Goal: Information Seeking & Learning: Learn about a topic

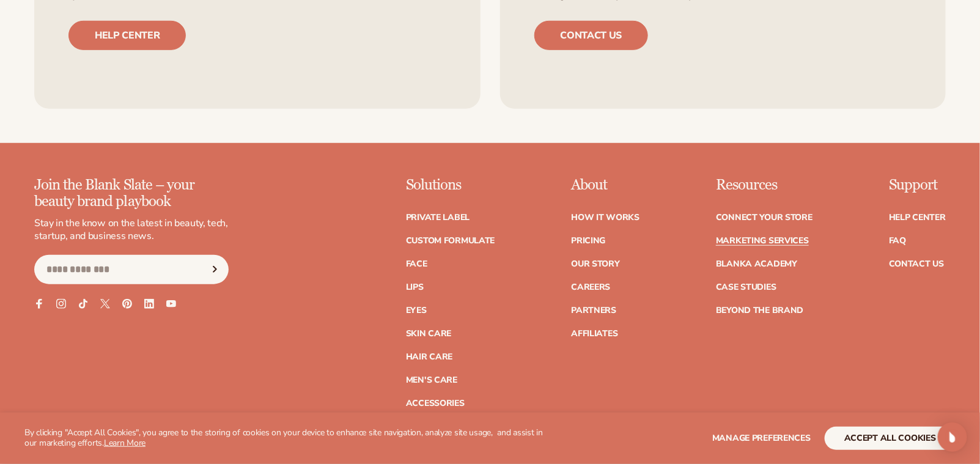
scroll to position [2166, 0]
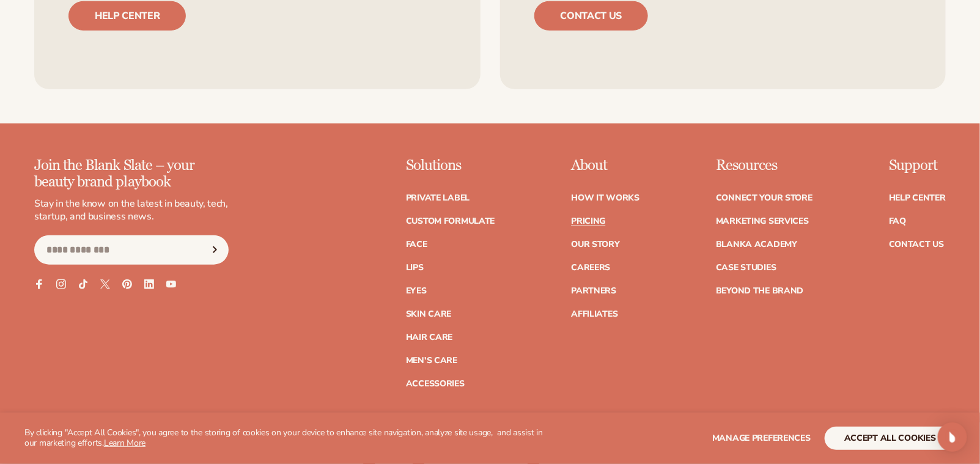
click at [571, 225] on link "Pricing" at bounding box center [588, 221] width 34 height 9
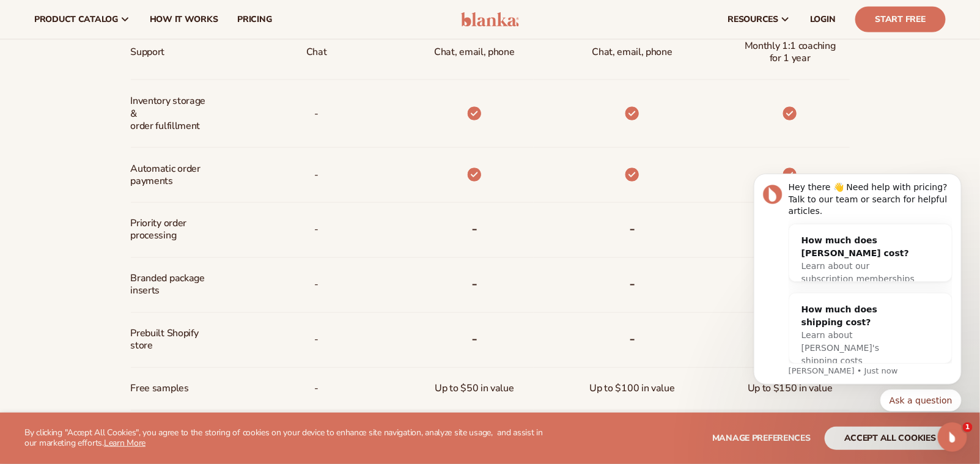
scroll to position [500, 0]
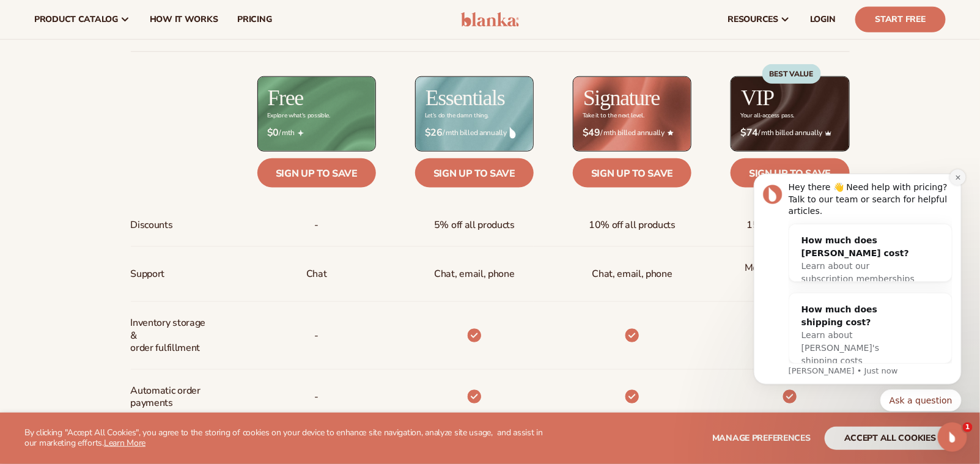
click at [959, 180] on icon "Dismiss notification" at bounding box center [957, 177] width 7 height 7
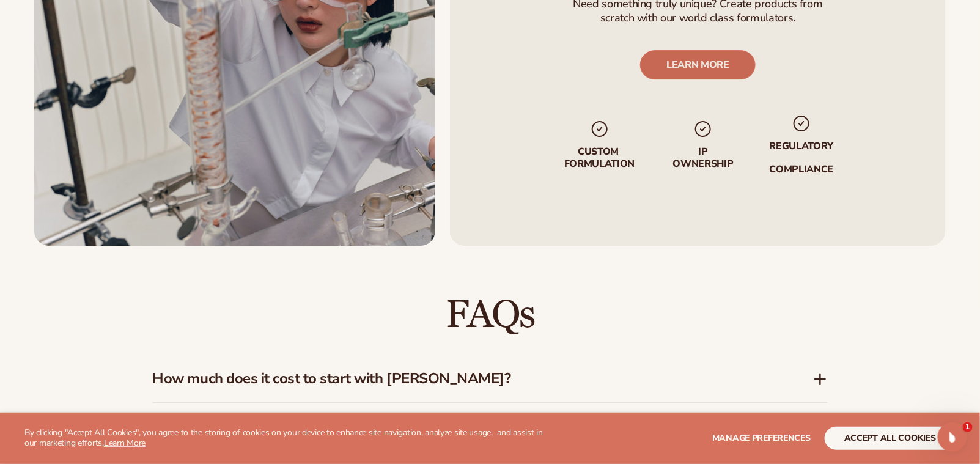
scroll to position [1666, 0]
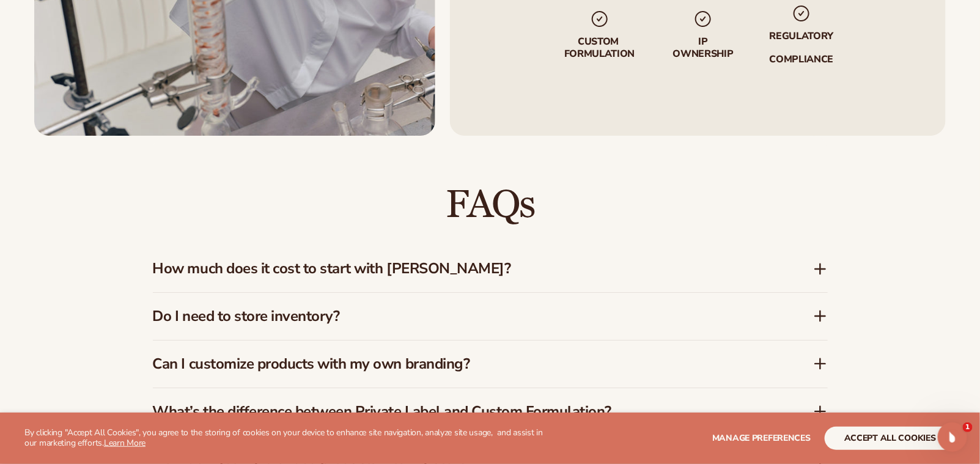
click at [821, 271] on icon at bounding box center [820, 269] width 15 height 15
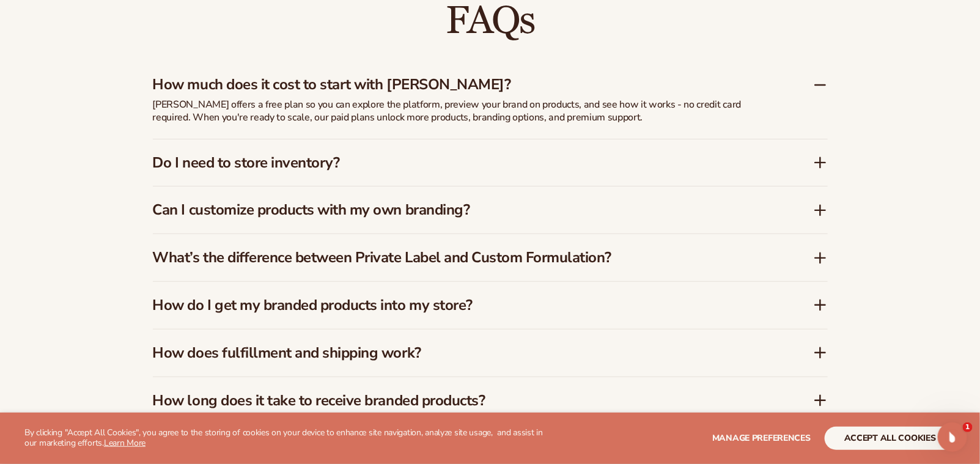
scroll to position [1888, 0]
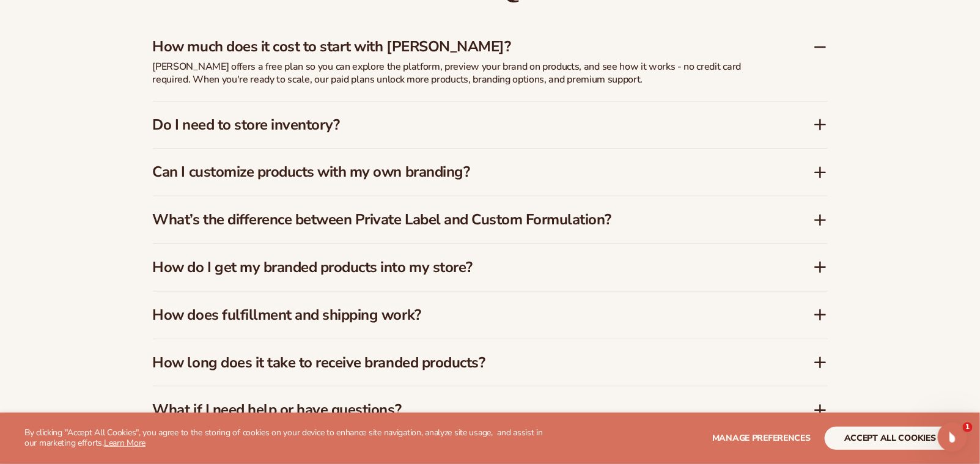
click at [276, 175] on h3 "Can I customize products with my own branding?" at bounding box center [464, 172] width 623 height 18
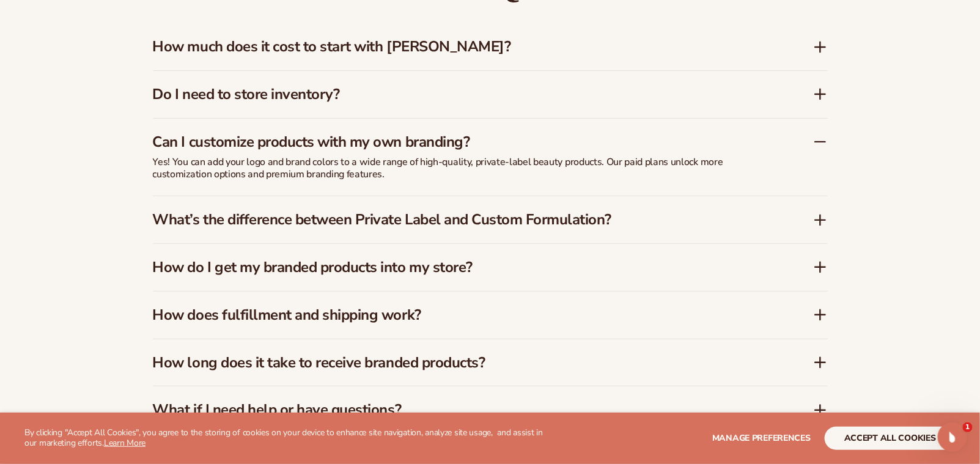
click at [344, 218] on h3 "What’s the difference between Private Label and Custom Formulation?" at bounding box center [464, 220] width 623 height 18
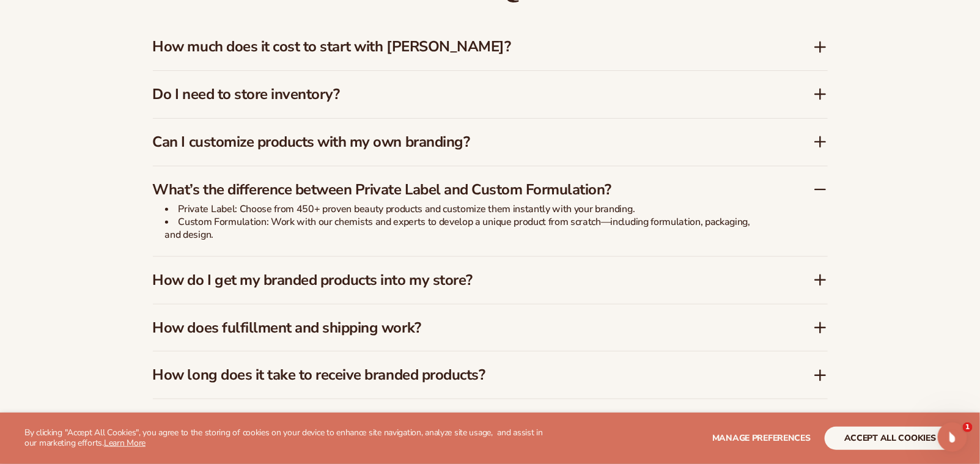
click at [305, 280] on h3 "How do I get my branded products into my store?" at bounding box center [464, 280] width 623 height 18
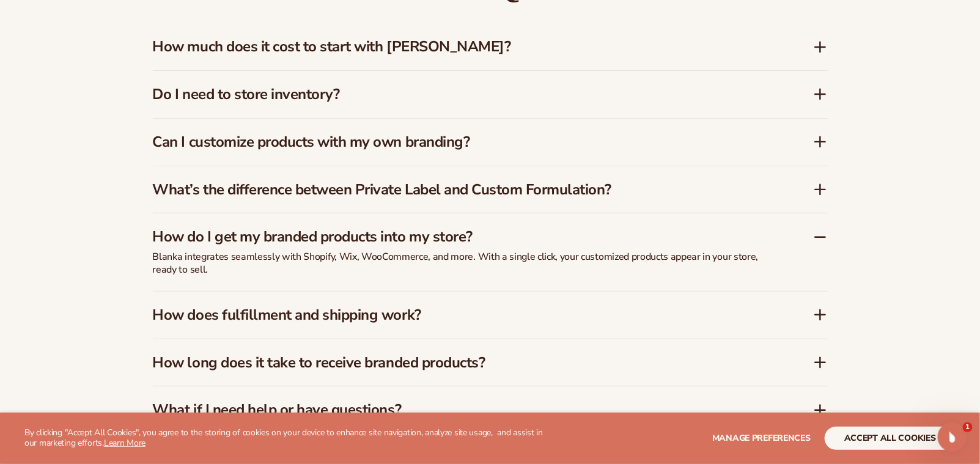
click at [434, 316] on h3 "How does fulfillment and shipping work?" at bounding box center [464, 315] width 623 height 18
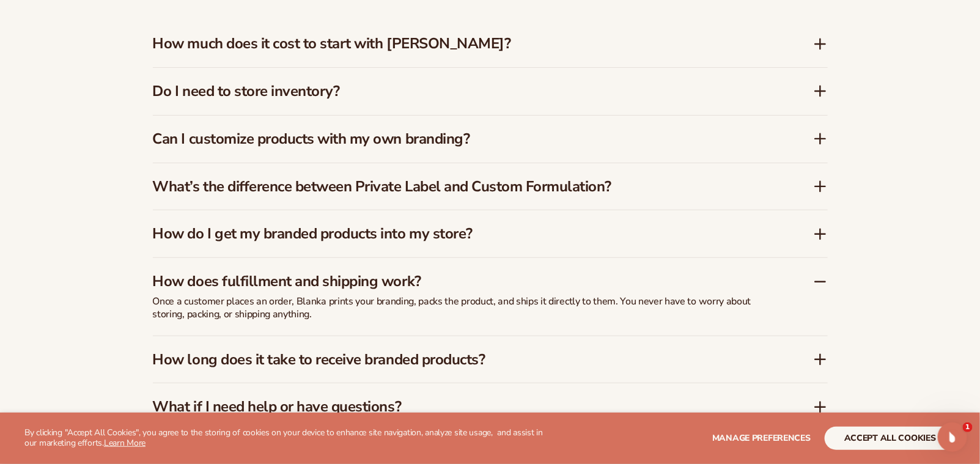
scroll to position [1944, 0]
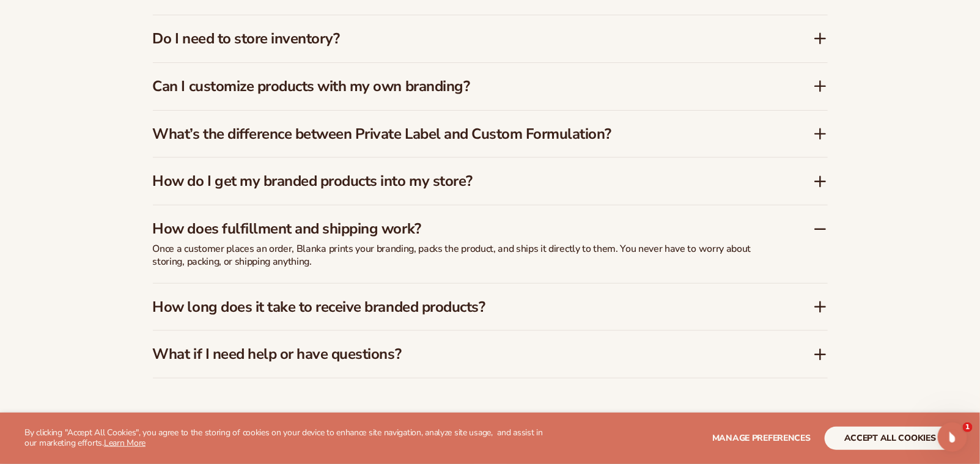
click at [324, 310] on h3 "How long does it take to receive branded products?" at bounding box center [464, 307] width 623 height 18
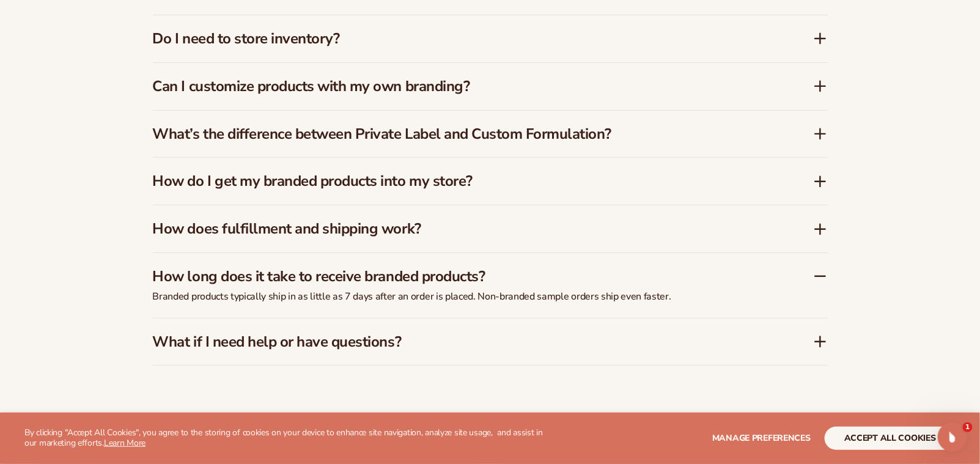
click at [377, 346] on h3 "What if I need help or have questions?" at bounding box center [464, 342] width 623 height 18
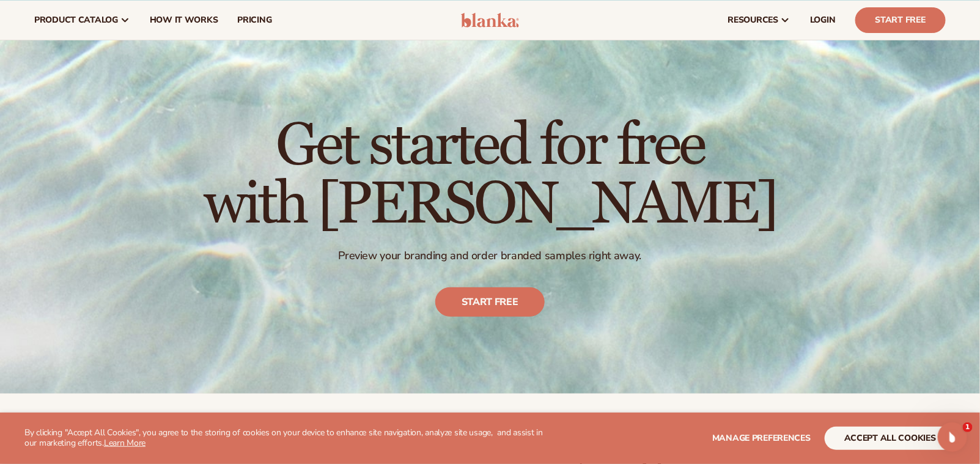
scroll to position [0, 0]
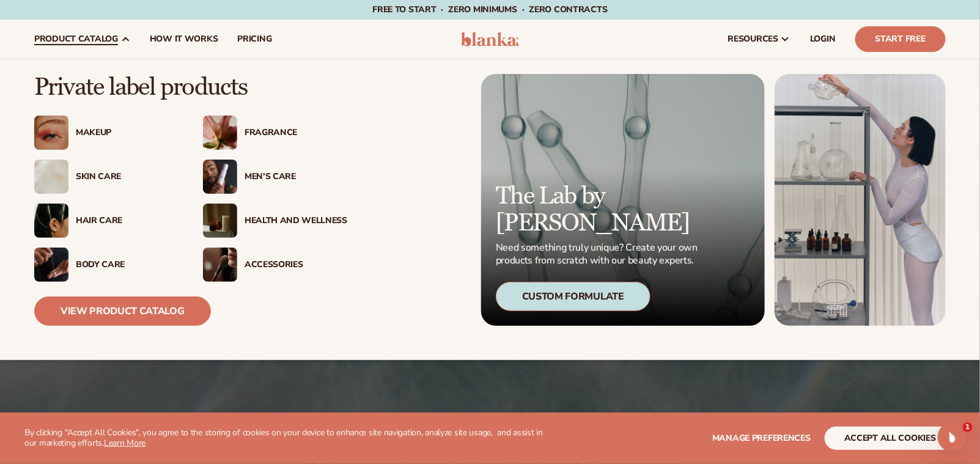
click at [299, 216] on div "Health And Wellness" at bounding box center [295, 221] width 103 height 10
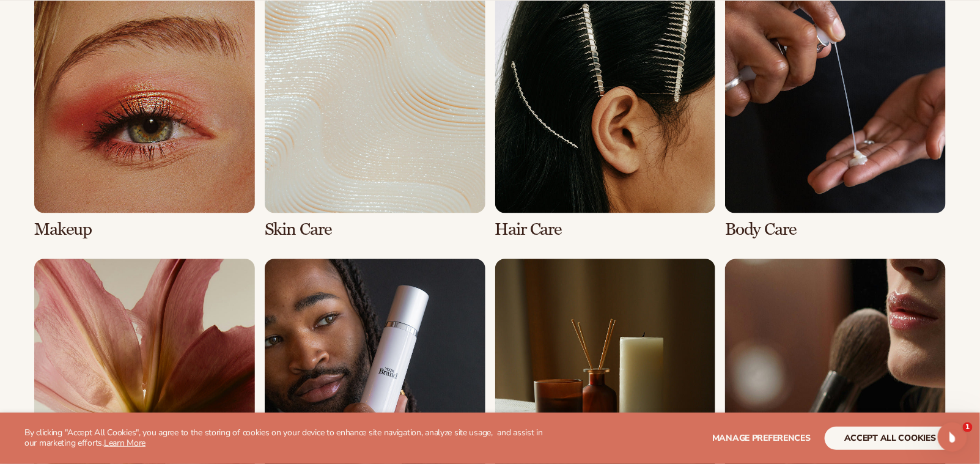
scroll to position [1055, 0]
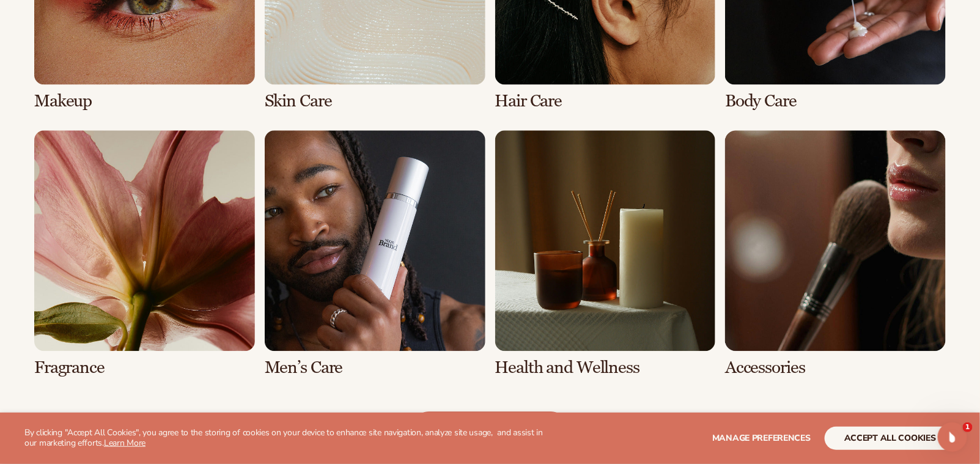
click at [617, 313] on link "7 / 8" at bounding box center [605, 253] width 221 height 247
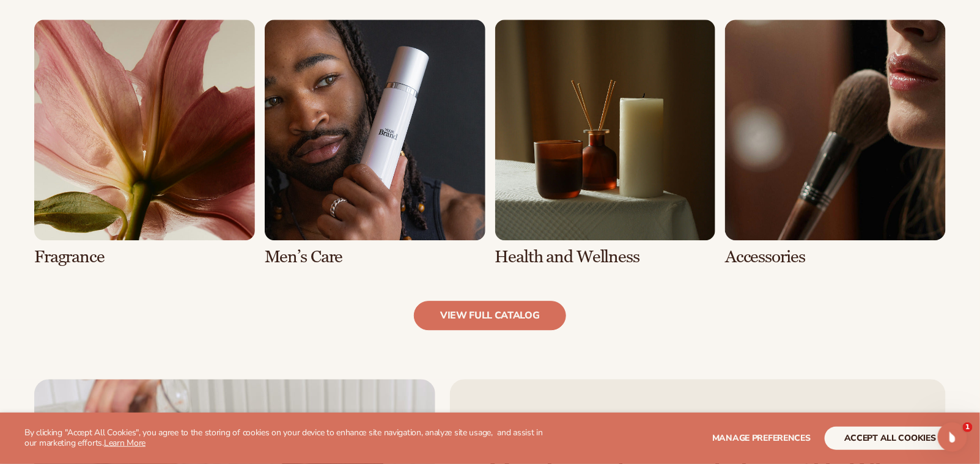
scroll to position [1167, 0]
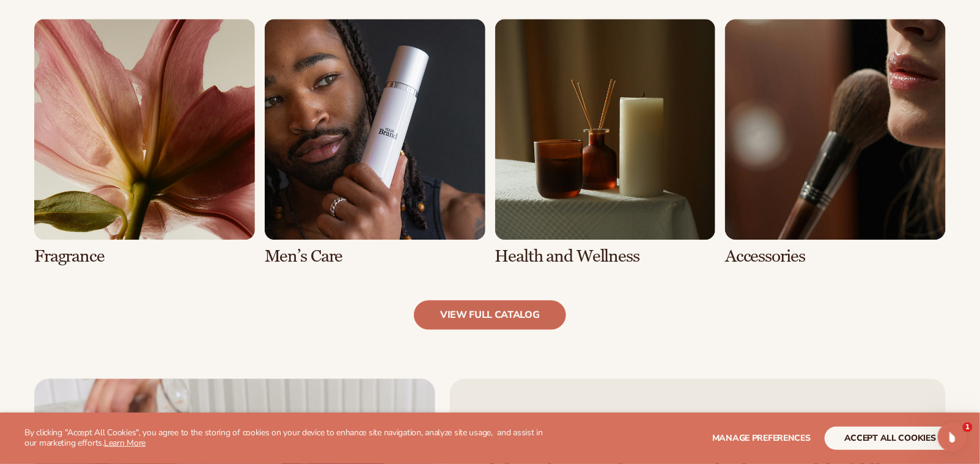
click at [503, 317] on link "view full catalog" at bounding box center [490, 314] width 152 height 29
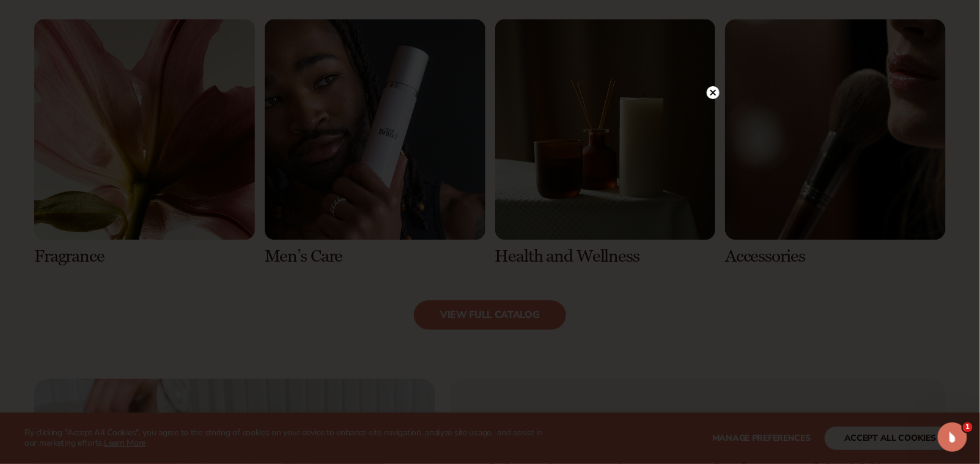
click at [714, 101] on div at bounding box center [712, 92] width 13 height 21
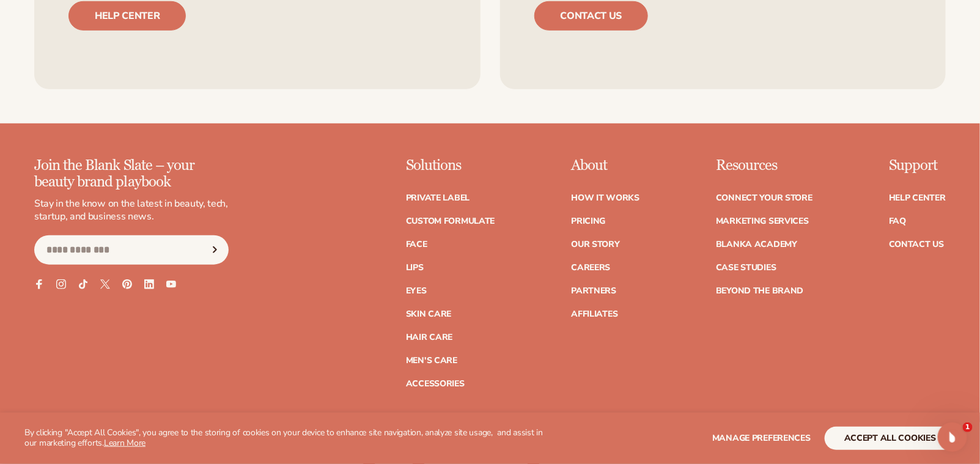
scroll to position [2222, 0]
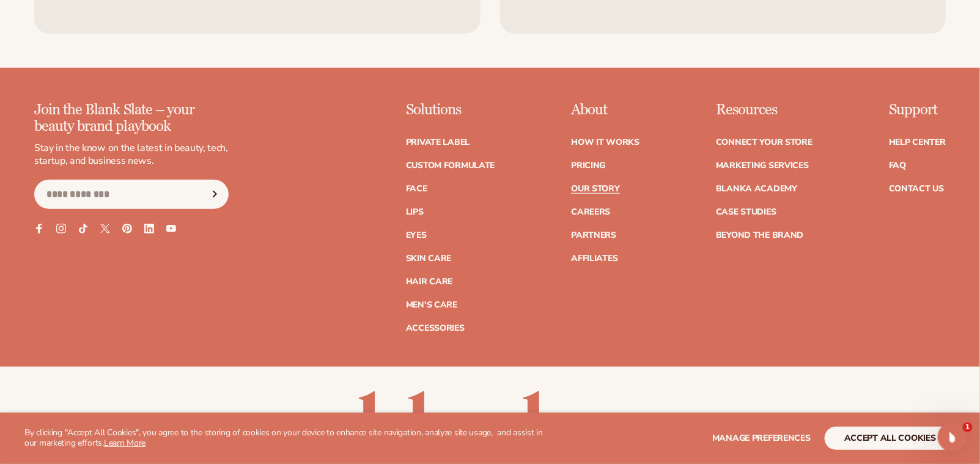
click at [571, 193] on link "Our Story" at bounding box center [595, 189] width 48 height 9
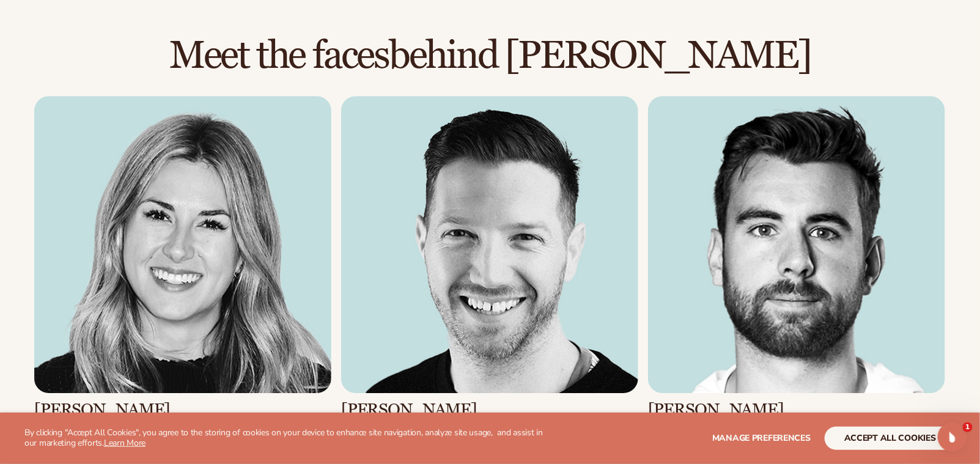
scroll to position [1388, 0]
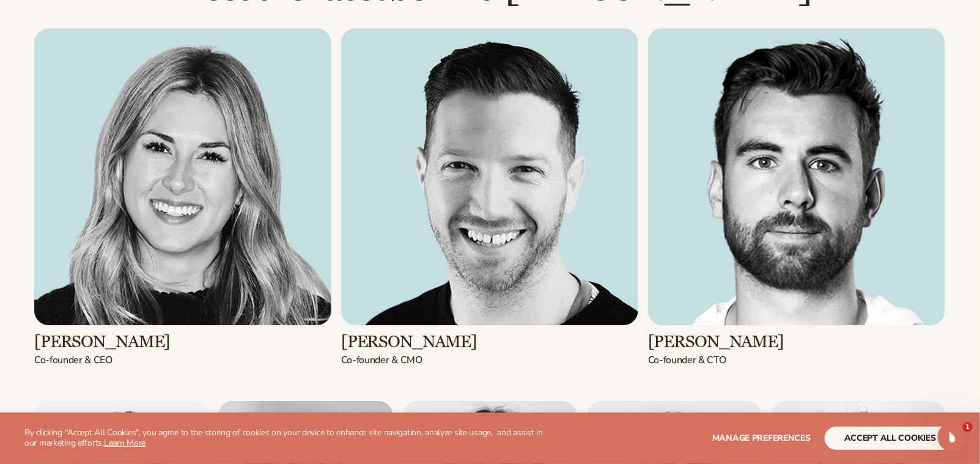
drag, startPoint x: 402, startPoint y: 343, endPoint x: 437, endPoint y: 343, distance: 34.8
click at [437, 343] on h3 "Adam Chuntz" at bounding box center [489, 341] width 297 height 19
click at [494, 345] on h3 "Adam Chuntz" at bounding box center [489, 341] width 297 height 19
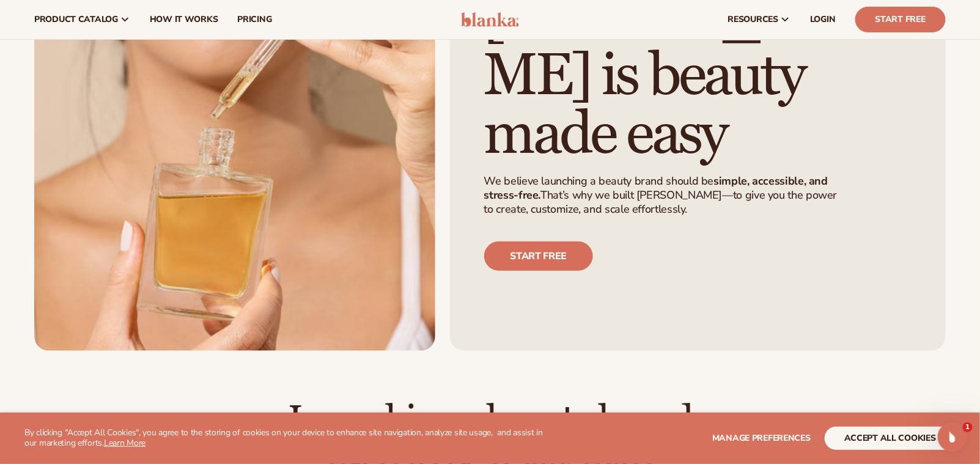
scroll to position [0, 0]
